Goal: Information Seeking & Learning: Learn about a topic

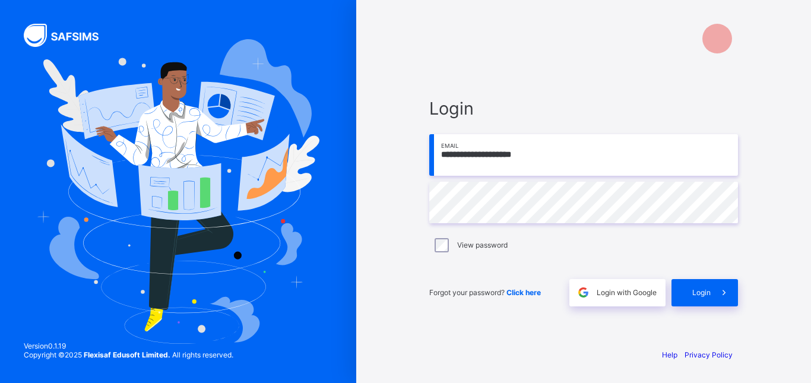
type input "**********"
click at [705, 292] on span "Login" at bounding box center [702, 292] width 18 height 9
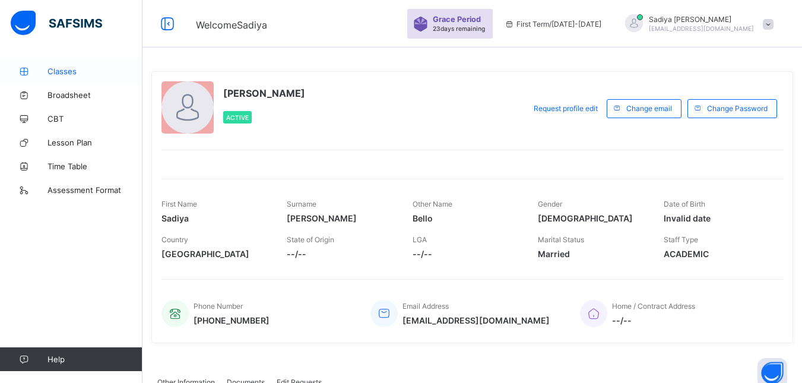
click at [65, 74] on span "Classes" at bounding box center [95, 72] width 95 height 10
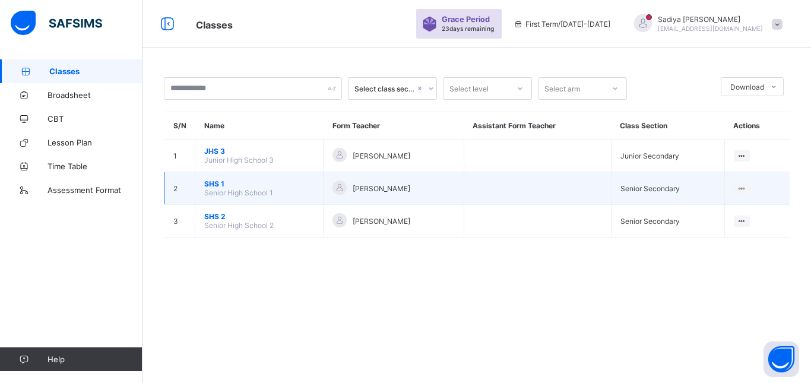
click at [265, 196] on span "Senior High School 1" at bounding box center [238, 192] width 69 height 9
click at [220, 184] on span "SHS 1" at bounding box center [259, 183] width 110 height 9
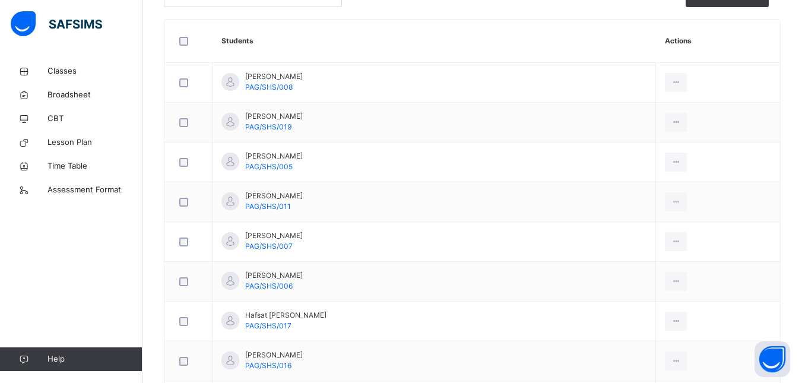
scroll to position [333, 0]
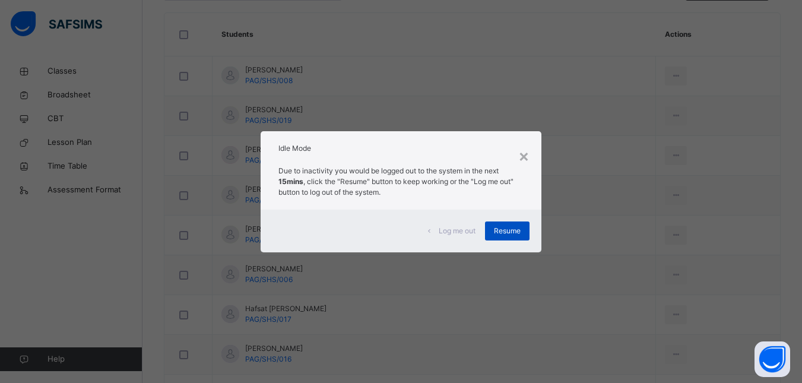
click at [516, 227] on span "Resume" at bounding box center [507, 231] width 27 height 11
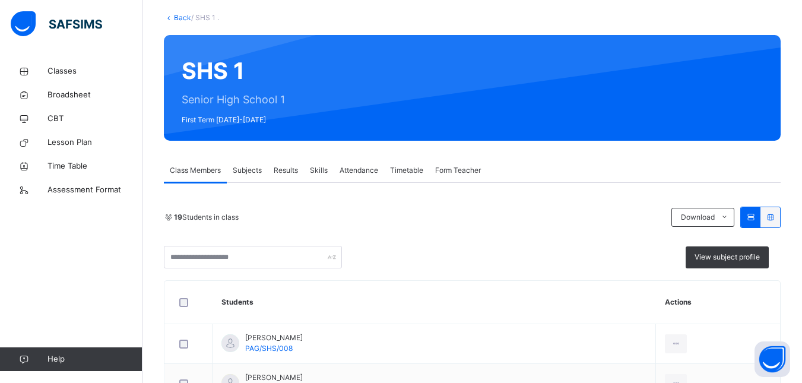
scroll to position [43, 0]
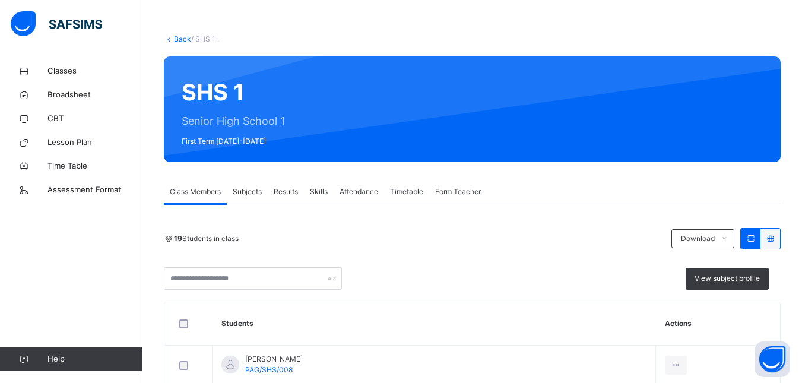
click at [246, 194] on span "Subjects" at bounding box center [247, 191] width 29 height 11
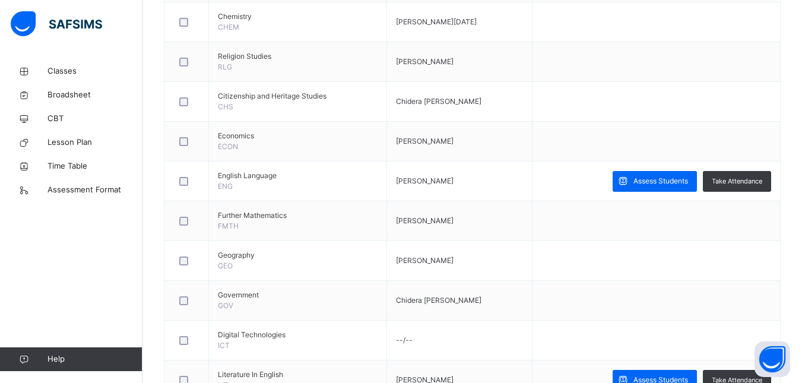
scroll to position [394, 0]
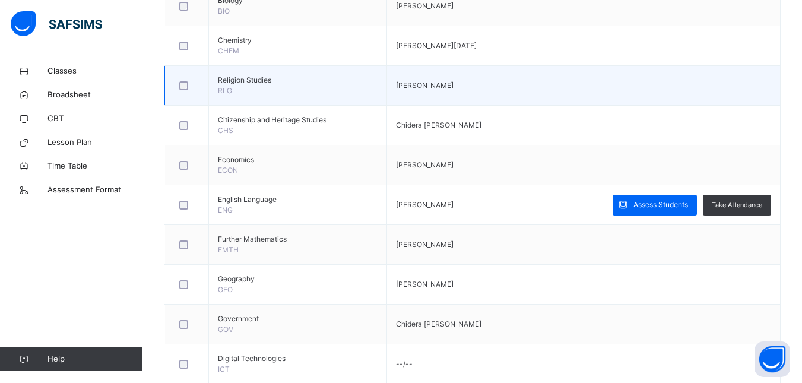
click at [769, 93] on td at bounding box center [657, 86] width 248 height 40
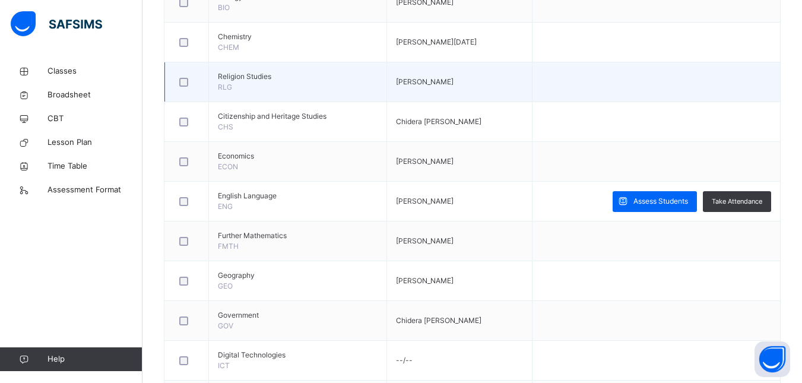
scroll to position [410, 0]
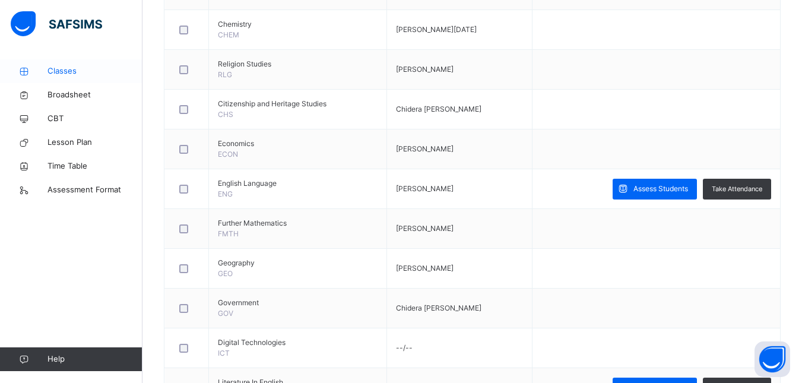
click at [66, 68] on span "Classes" at bounding box center [95, 71] width 95 height 12
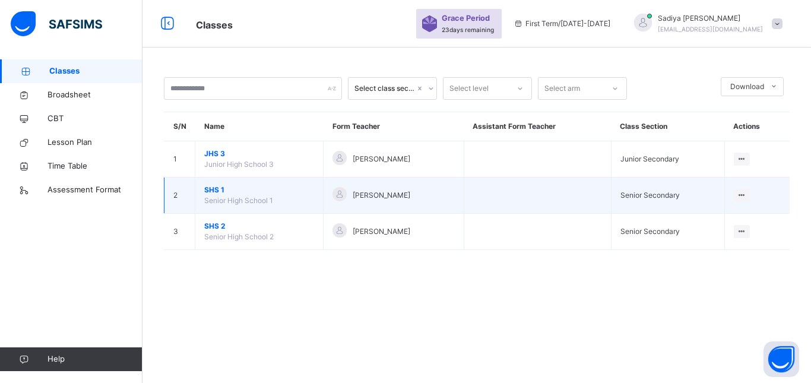
click at [218, 189] on span "SHS 1" at bounding box center [259, 190] width 110 height 11
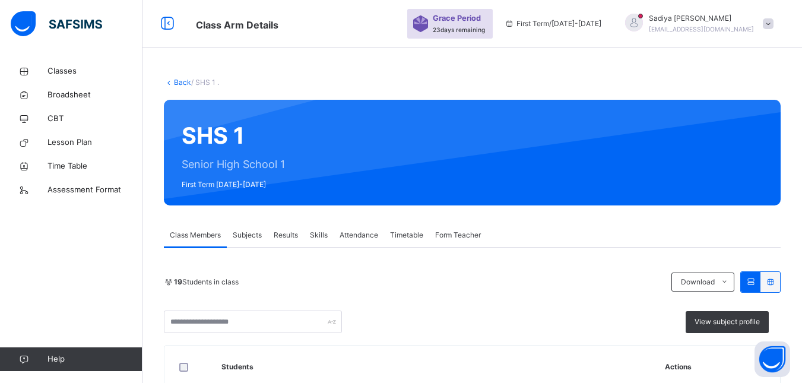
click at [249, 232] on span "Subjects" at bounding box center [247, 235] width 29 height 11
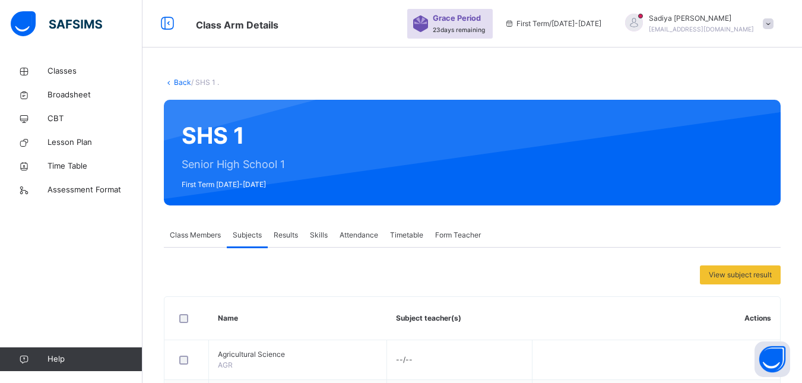
click at [206, 235] on span "Class Members" at bounding box center [195, 235] width 51 height 11
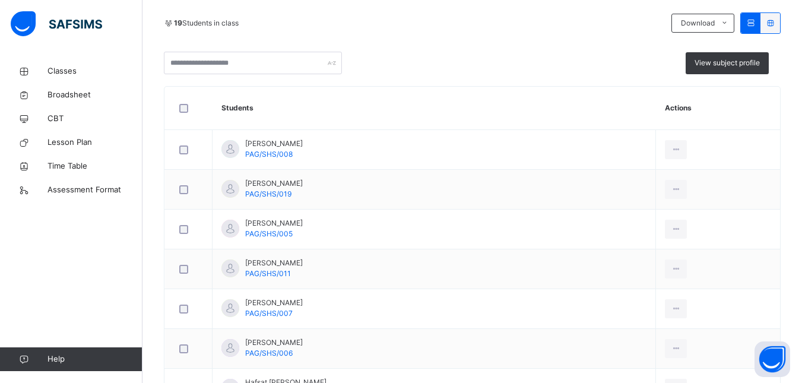
scroll to position [261, 0]
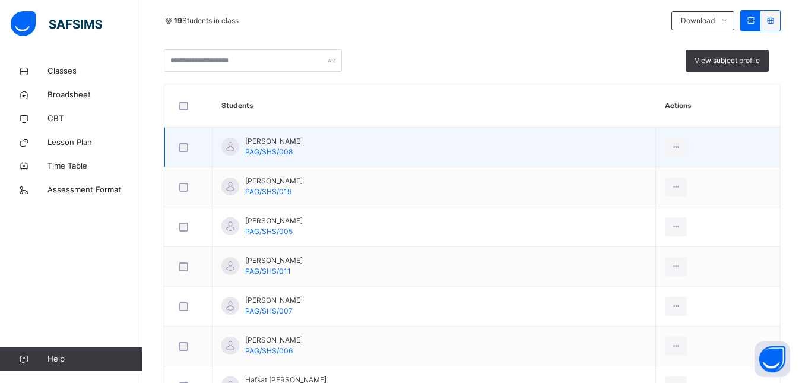
click at [282, 142] on span "[PERSON_NAME]" at bounding box center [274, 141] width 58 height 11
click at [303, 146] on span "[PERSON_NAME]" at bounding box center [274, 141] width 58 height 11
click at [279, 142] on span "[PERSON_NAME]" at bounding box center [274, 141] width 58 height 11
click at [274, 142] on span "[PERSON_NAME]" at bounding box center [274, 141] width 58 height 11
click at [270, 159] on td "[PERSON_NAME] Sani PAG/SHS/008" at bounding box center [435, 148] width 444 height 40
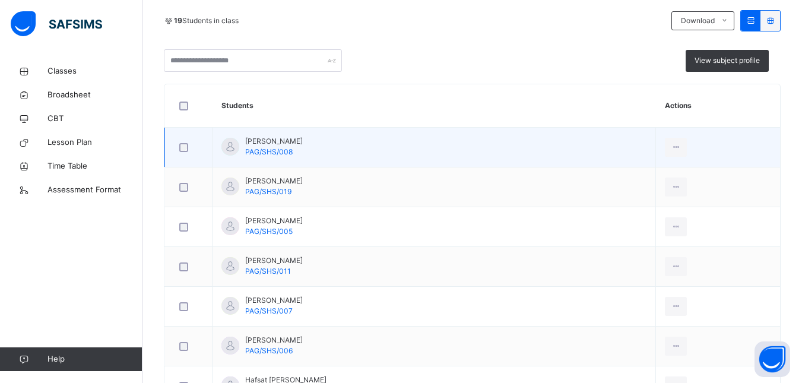
click at [275, 141] on span "[PERSON_NAME]" at bounding box center [274, 141] width 58 height 11
click at [274, 140] on span "[PERSON_NAME]" at bounding box center [274, 141] width 58 height 11
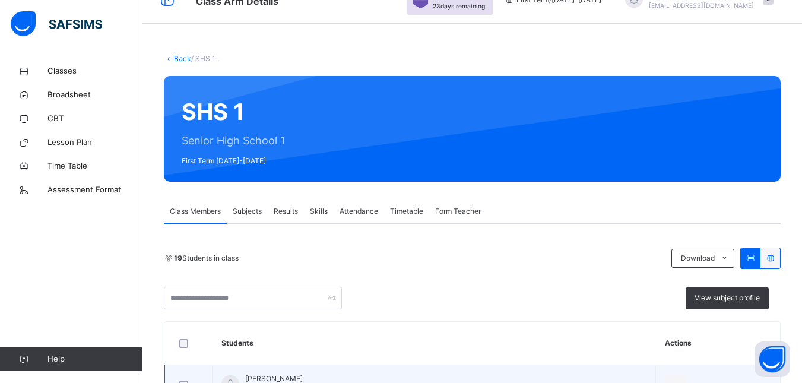
scroll to position [48, 0]
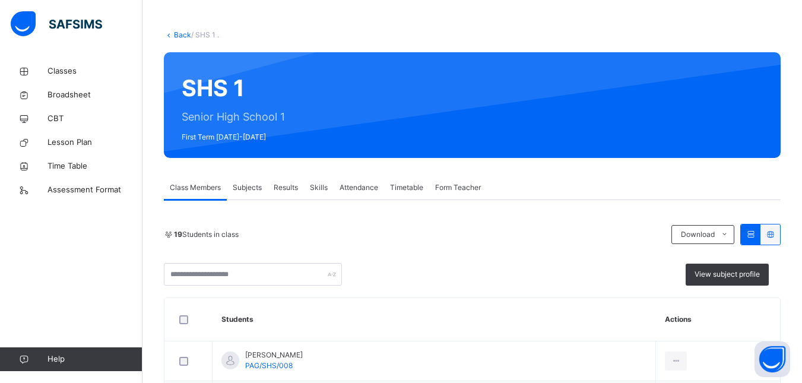
click at [263, 185] on div "Subjects" at bounding box center [247, 188] width 41 height 24
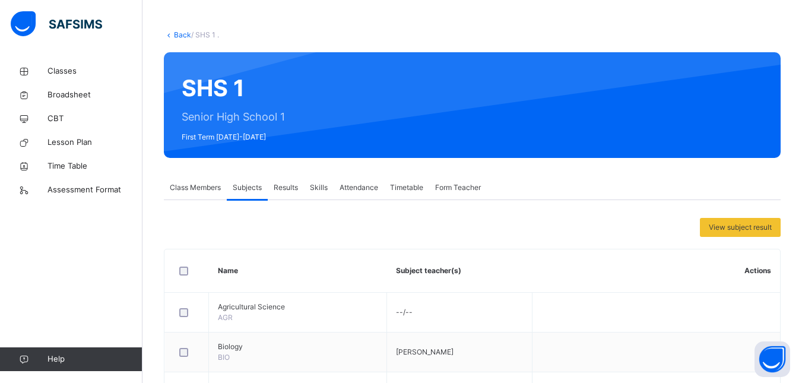
click at [204, 186] on span "Class Members" at bounding box center [195, 187] width 51 height 11
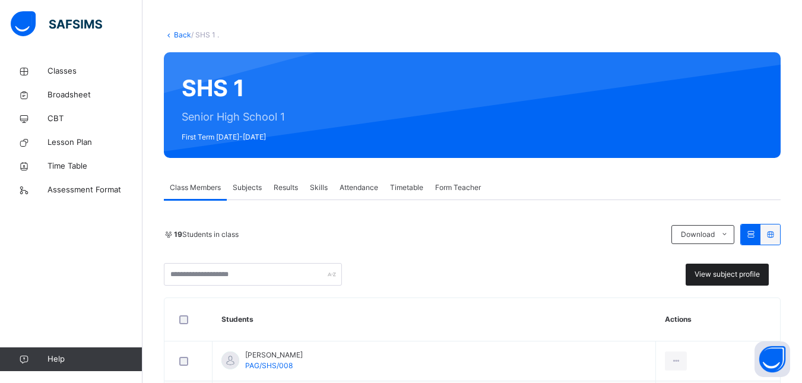
click at [738, 271] on span "View subject profile" at bounding box center [727, 274] width 65 height 11
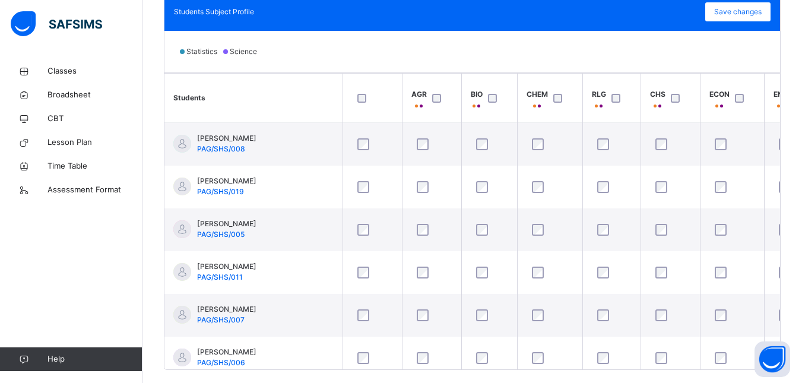
scroll to position [358, 0]
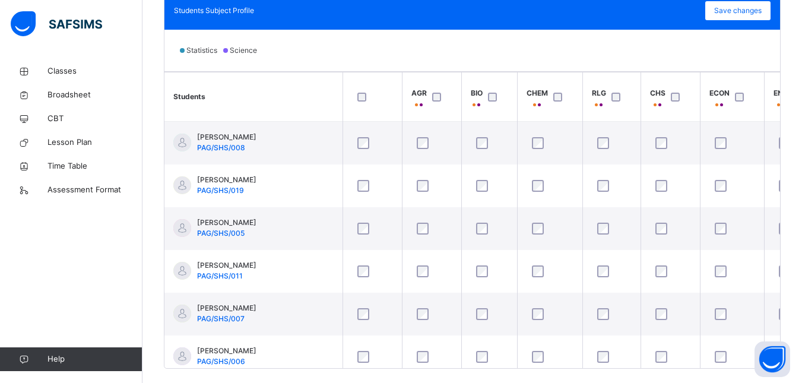
click at [356, 95] on div at bounding box center [372, 97] width 35 height 9
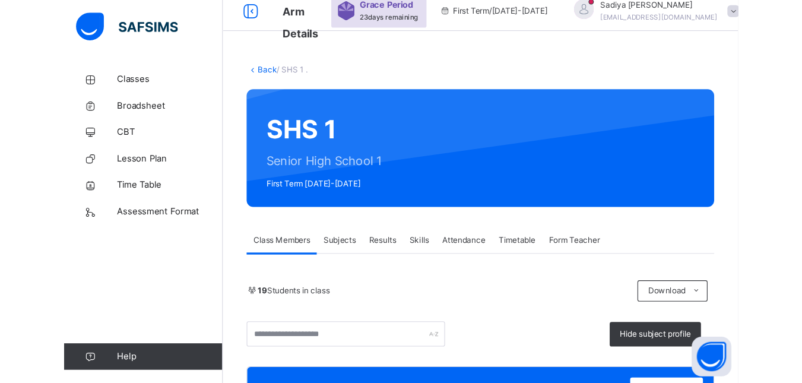
scroll to position [0, 0]
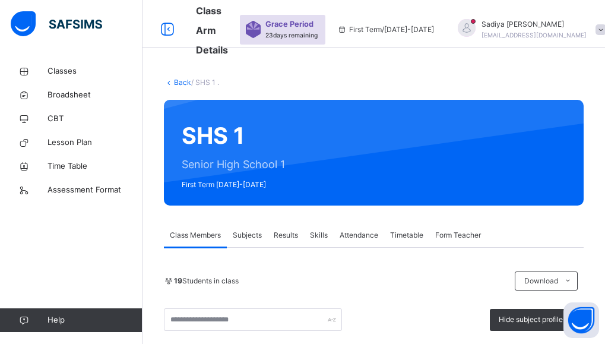
drag, startPoint x: 555, startPoint y: 14, endPoint x: 369, endPoint y: -63, distance: 201.6
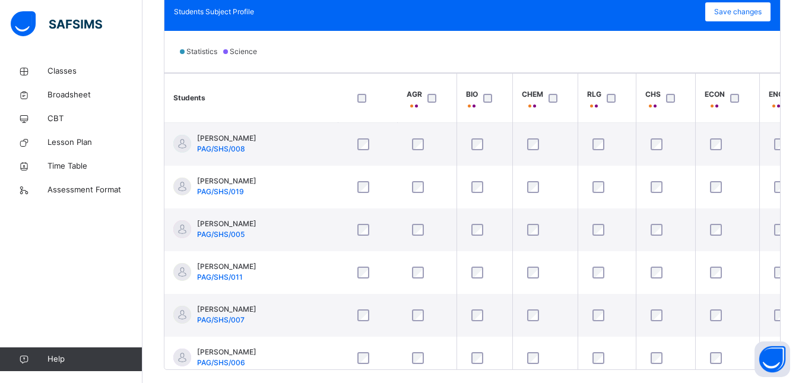
scroll to position [379, 0]
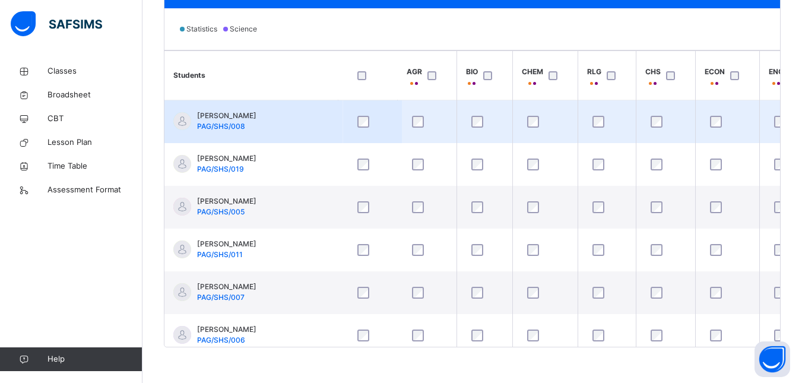
click at [664, 119] on div at bounding box center [666, 122] width 35 height 12
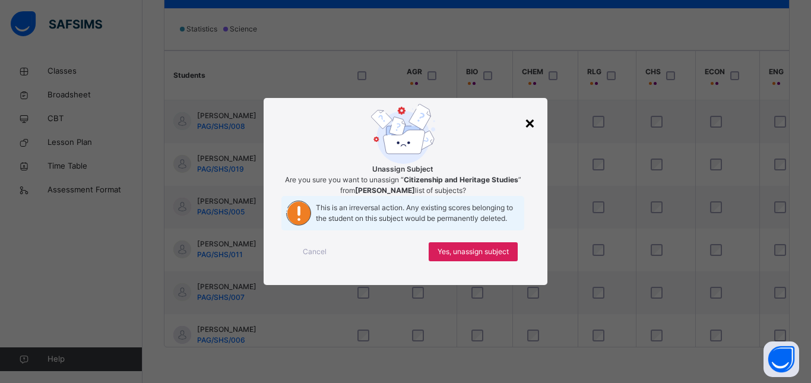
click at [528, 110] on div "×" at bounding box center [529, 122] width 11 height 25
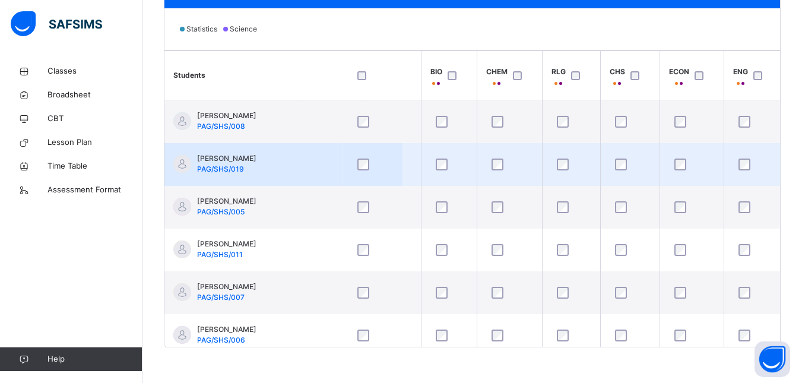
scroll to position [0, 0]
